Goal: Check status: Check status

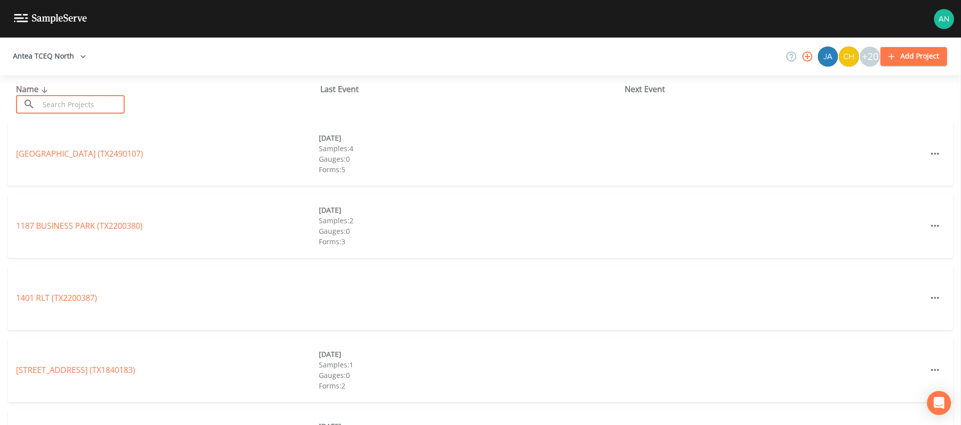
click at [75, 105] on input "text" at bounding box center [82, 104] width 86 height 19
paste input "TX1160066"
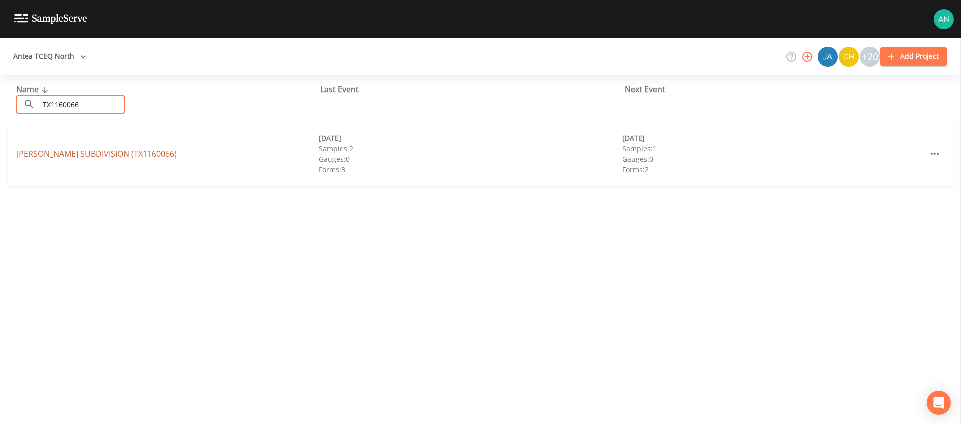
type input "TX1160066"
click at [65, 155] on link "[PERSON_NAME][GEOGRAPHIC_DATA] (TX1160066)" at bounding box center [96, 153] width 161 height 11
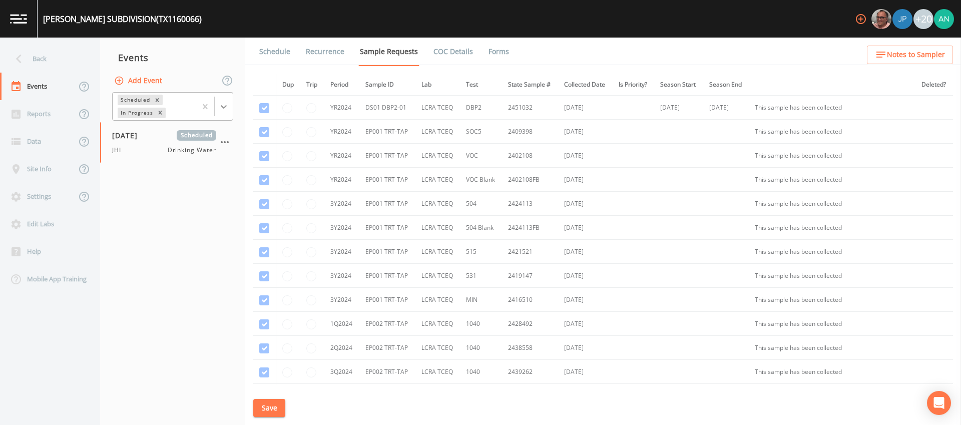
click at [223, 106] on icon at bounding box center [224, 107] width 10 height 10
click at [153, 135] on div "Completed" at bounding box center [172, 135] width 121 height 17
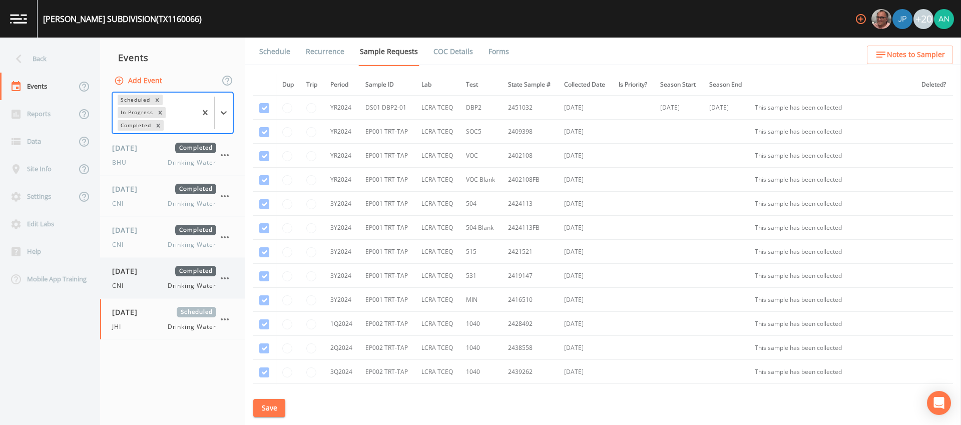
click at [130, 270] on span "[DATE]" at bounding box center [128, 271] width 33 height 11
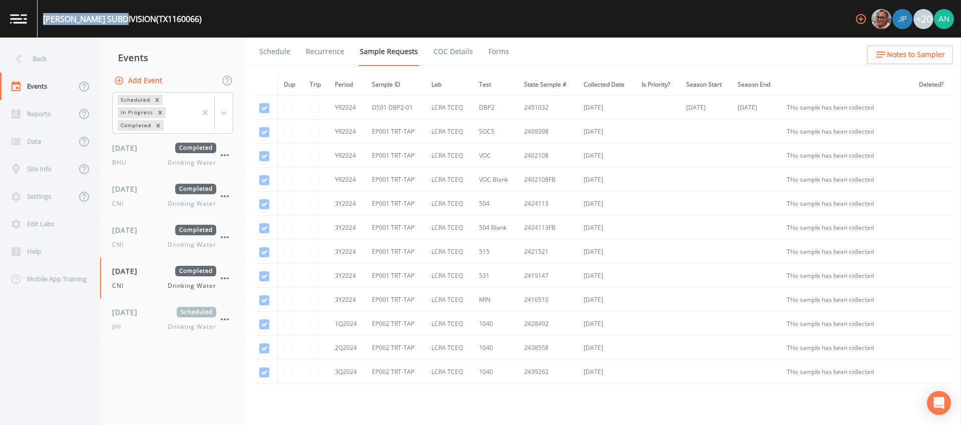
drag, startPoint x: 127, startPoint y: 20, endPoint x: 43, endPoint y: 20, distance: 84.6
click at [43, 20] on div "[PERSON_NAME][GEOGRAPHIC_DATA] (TX1160066)" at bounding box center [122, 19] width 159 height 12
copy div "[PERSON_NAME] SUBDIVISION"
click at [33, 55] on div "Back" at bounding box center [45, 59] width 90 height 28
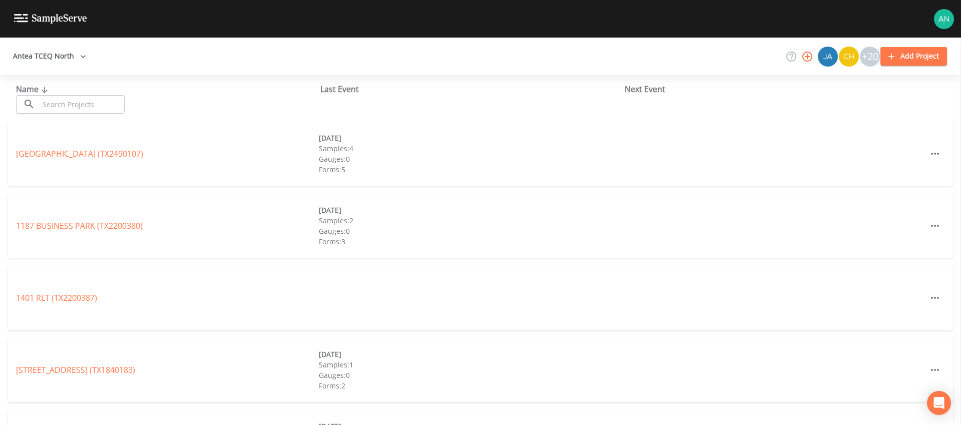
click at [60, 102] on input "text" at bounding box center [82, 104] width 86 height 19
paste input "TX0720002"
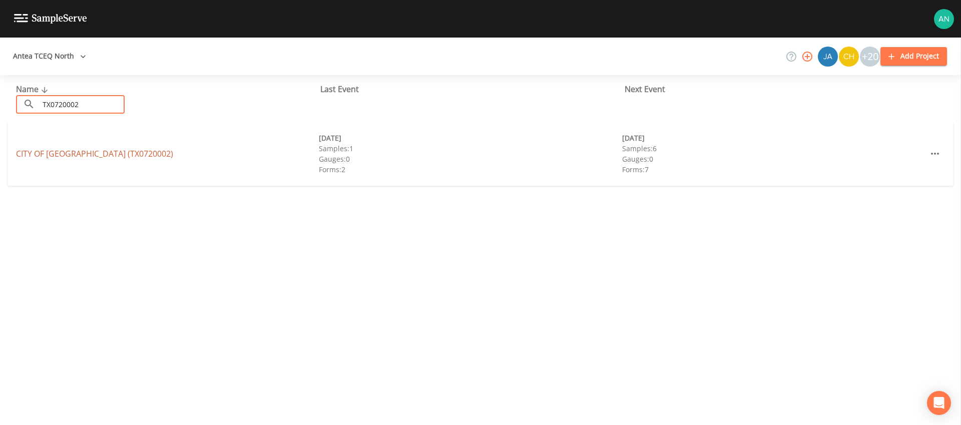
type input "TX0720002"
click at [70, 150] on link "CITY OF [GEOGRAPHIC_DATA] (TX0720002)" at bounding box center [94, 153] width 157 height 11
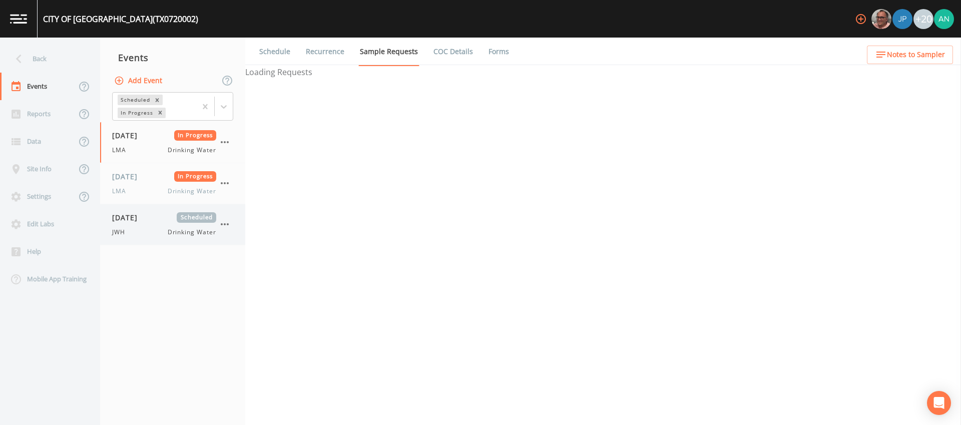
click at [145, 224] on div "[DATE] Scheduled JWH Drinking Water" at bounding box center [164, 224] width 104 height 25
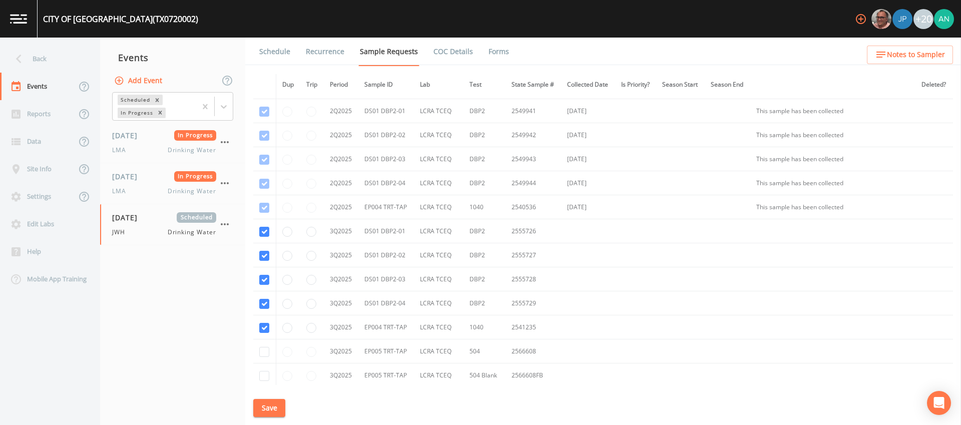
scroll to position [1437, 0]
